Goal: Information Seeking & Learning: Learn about a topic

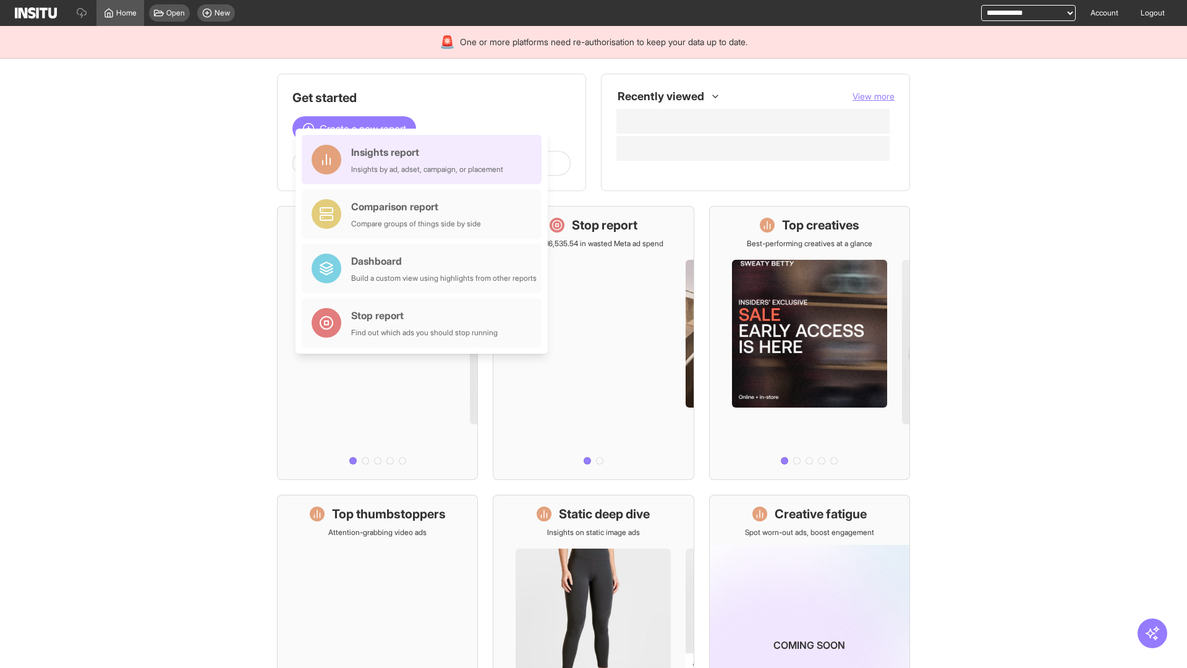
click at [425, 160] on div "Insights report Insights by ad, adset, campaign, or placement" at bounding box center [427, 160] width 152 height 30
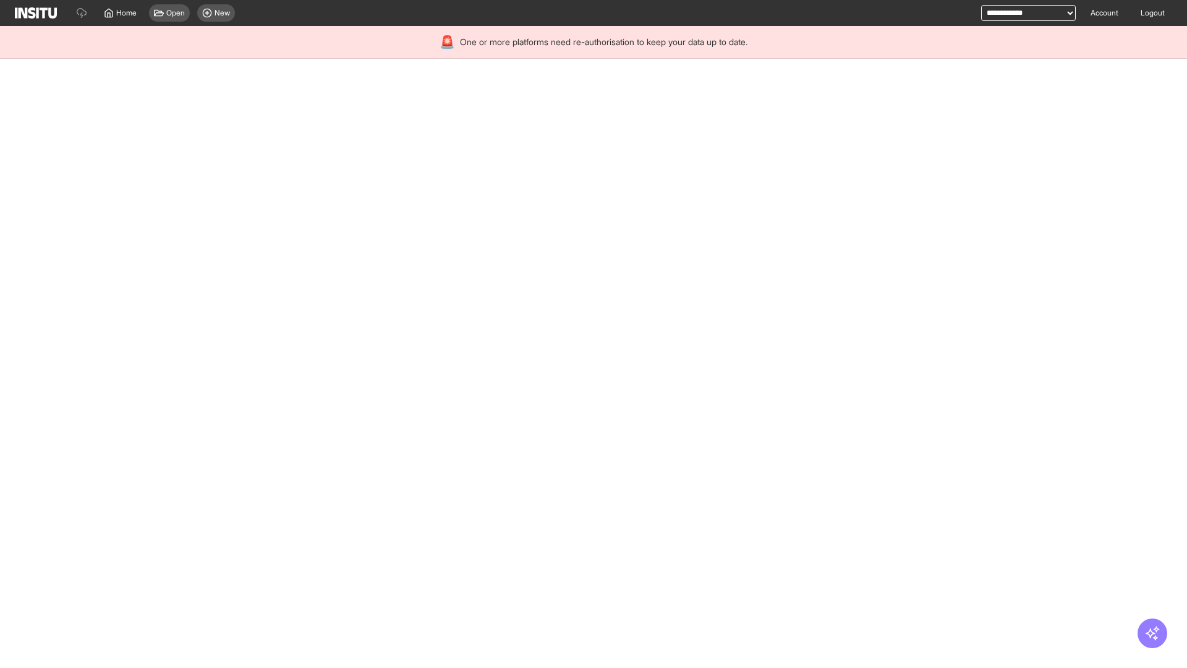
select select "**"
